Goal: Navigation & Orientation: Understand site structure

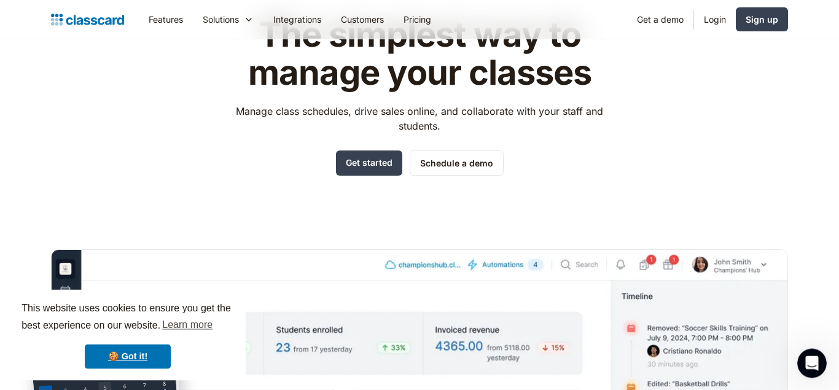
scroll to position [66, 0]
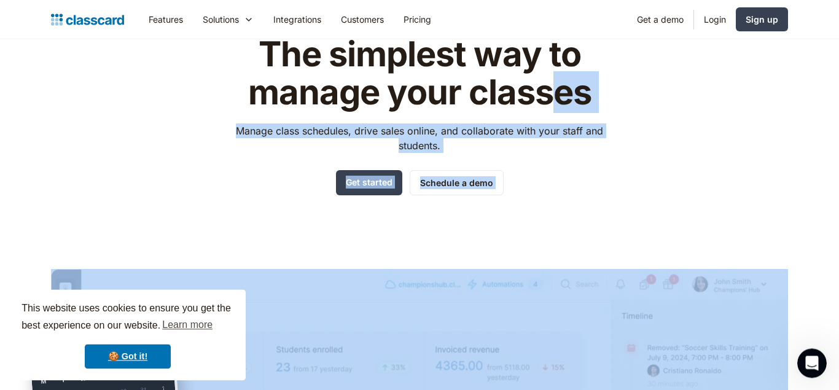
drag, startPoint x: 545, startPoint y: 74, endPoint x: 626, endPoint y: 76, distance: 81.7
click at [626, 76] on div "The simplest way to manage your classes Manage class schedules, drive sales onl…" at bounding box center [419, 305] width 737 height 578
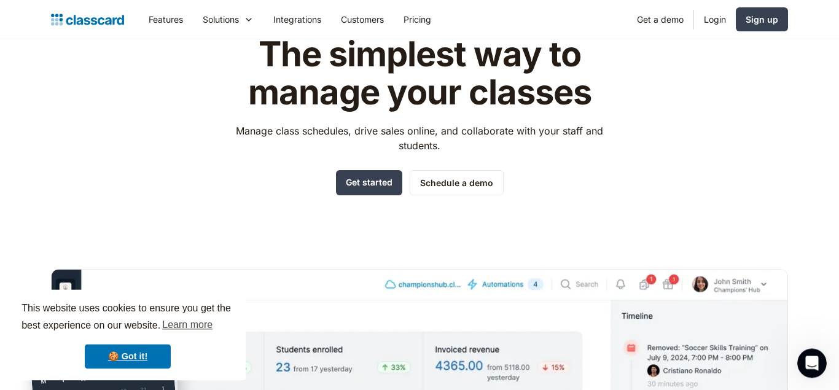
click at [626, 76] on div "The simplest way to manage your classes Manage class schedules, drive sales onl…" at bounding box center [419, 305] width 737 height 578
